Goal: Information Seeking & Learning: Learn about a topic

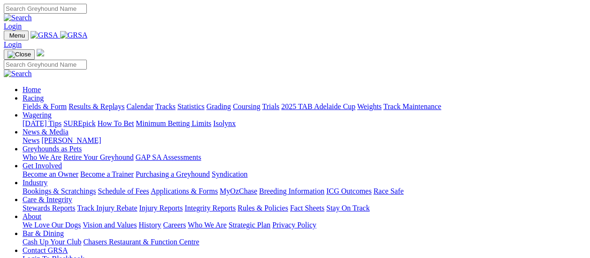
click at [106, 102] on link "Results & Replays" at bounding box center [97, 106] width 56 height 8
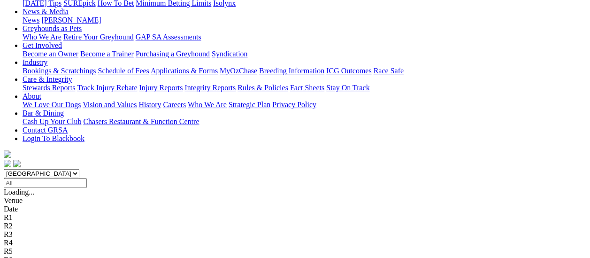
scroll to position [141, 0]
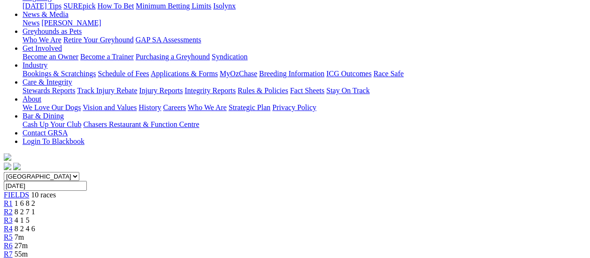
scroll to position [141, 0]
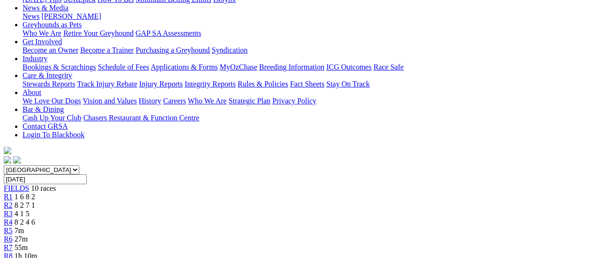
click at [13, 209] on span "R3" at bounding box center [8, 213] width 9 height 8
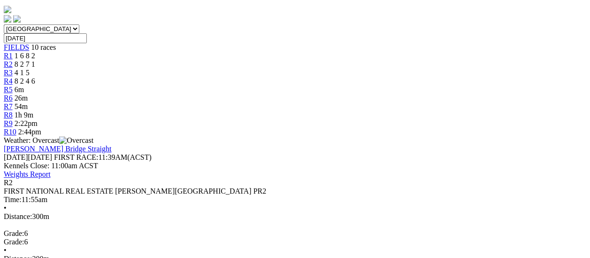
scroll to position [94, 0]
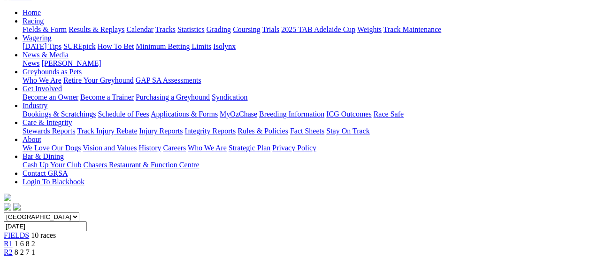
click at [13, 239] on span "R1" at bounding box center [8, 243] width 9 height 8
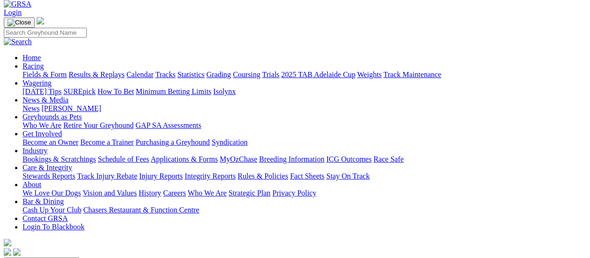
scroll to position [47, 0]
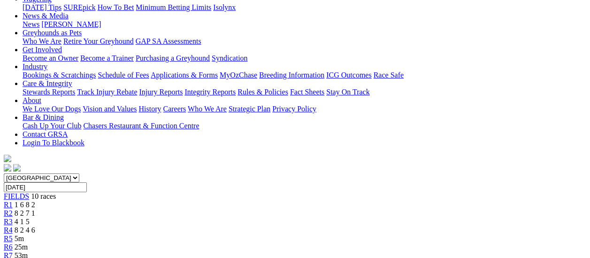
scroll to position [47, 0]
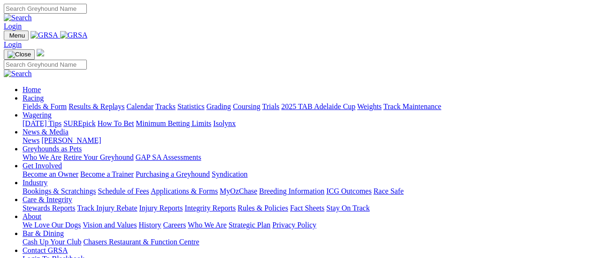
click at [53, 102] on link "Fields & Form" at bounding box center [45, 106] width 44 height 8
